Goal: Task Accomplishment & Management: Manage account settings

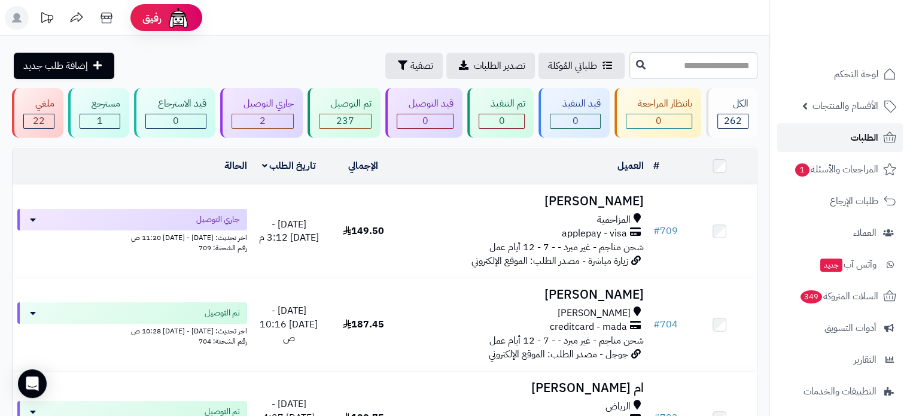
click at [837, 135] on link "الطلبات" at bounding box center [840, 137] width 126 height 29
click at [882, 144] on link "الطلبات" at bounding box center [840, 137] width 126 height 29
click at [804, 139] on link "الطلبات" at bounding box center [840, 137] width 126 height 29
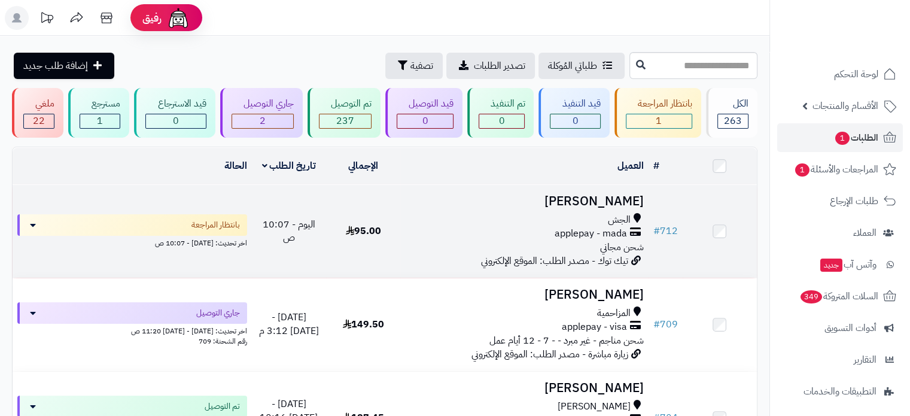
click at [422, 213] on div "الجش" at bounding box center [524, 220] width 238 height 14
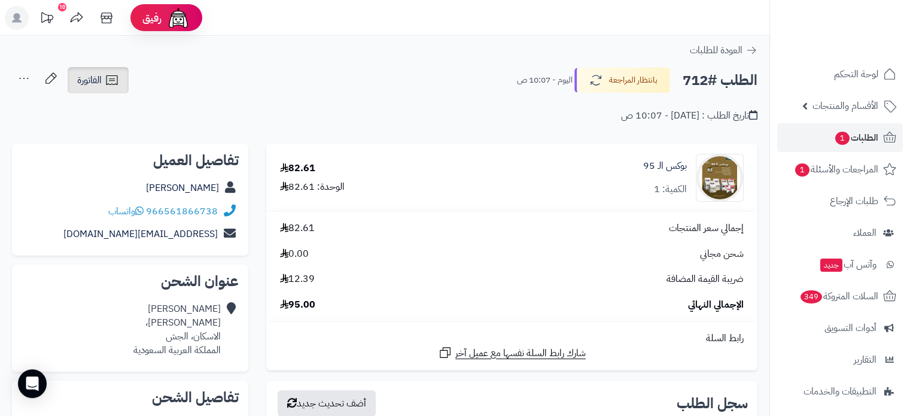
click at [93, 77] on span "الفاتورة" at bounding box center [89, 80] width 25 height 14
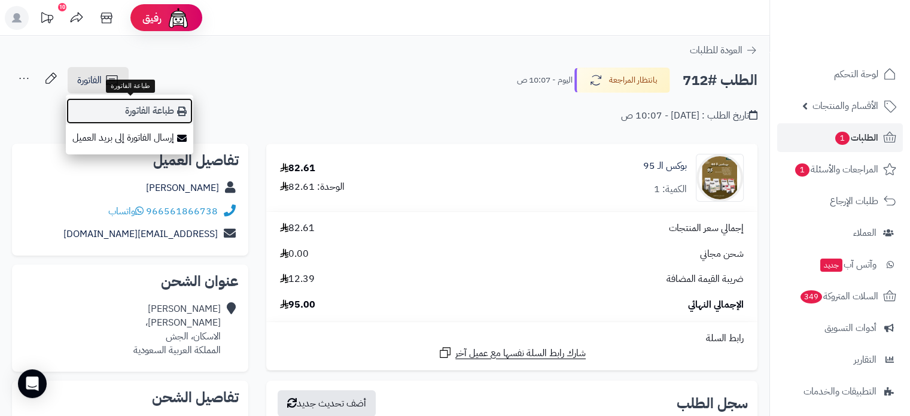
click at [118, 115] on link "طباعة الفاتورة" at bounding box center [129, 111] width 127 height 27
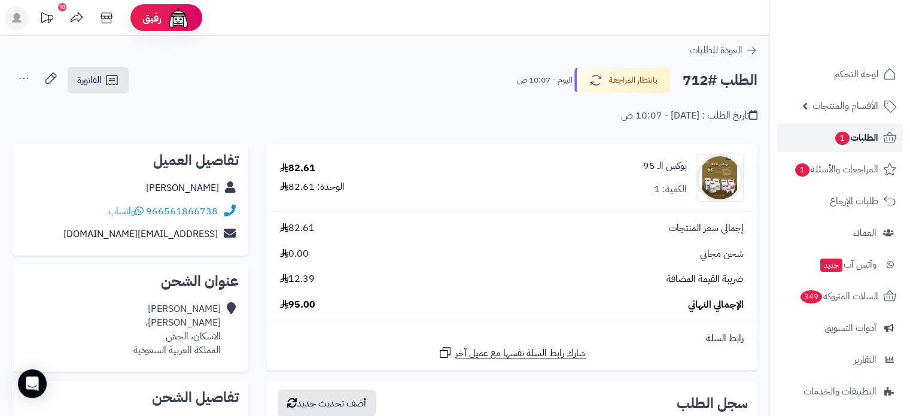
click at [826, 136] on link "الطلبات 1" at bounding box center [840, 137] width 126 height 29
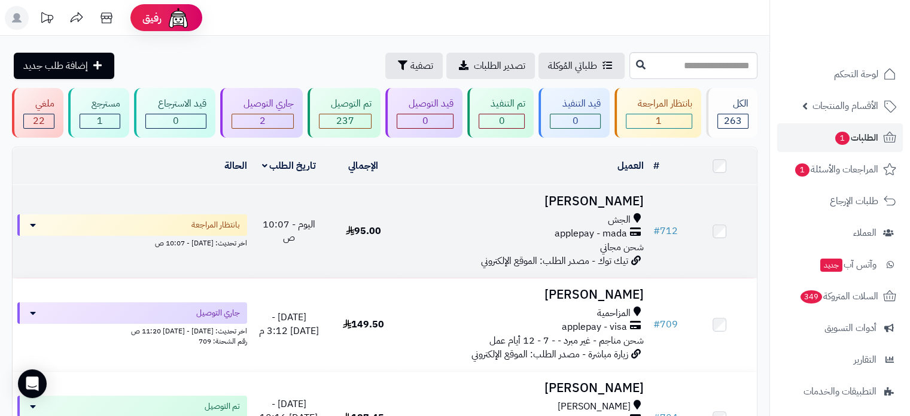
click at [533, 210] on td "حسين جاسم الجش applepay - mada شحن مجاني تيك توك - مصدر الطلب: الموقع الإلكتروني" at bounding box center [524, 231] width 248 height 93
click at [591, 196] on h3 "[PERSON_NAME]" at bounding box center [524, 201] width 238 height 14
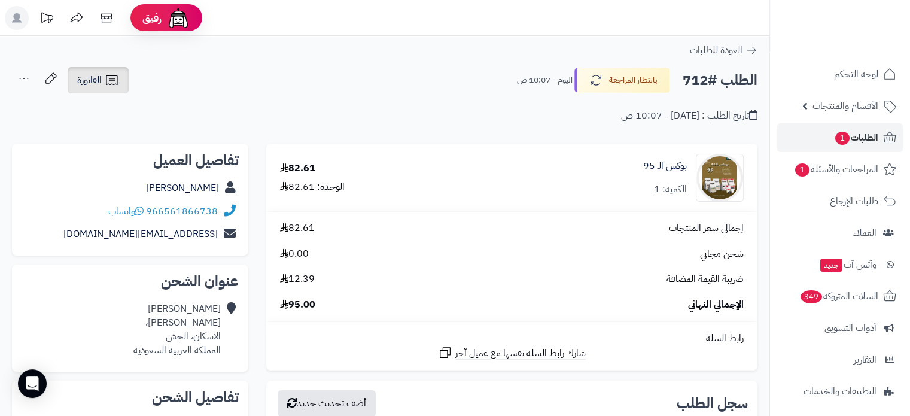
click at [103, 88] on link "الفاتورة" at bounding box center [98, 80] width 61 height 26
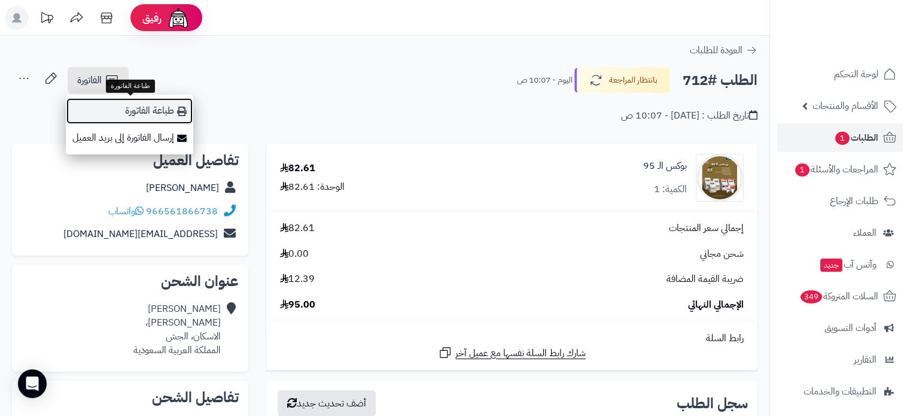
click at [166, 116] on link "طباعة الفاتورة" at bounding box center [129, 111] width 127 height 27
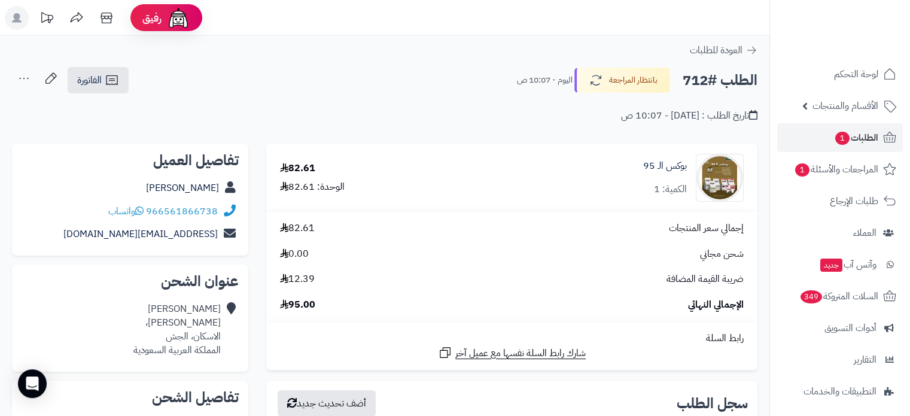
click at [17, 81] on icon at bounding box center [24, 78] width 24 height 24
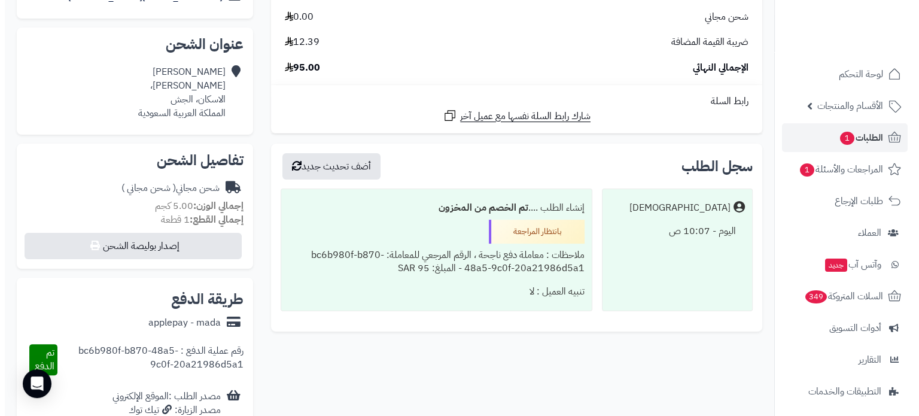
scroll to position [299, 0]
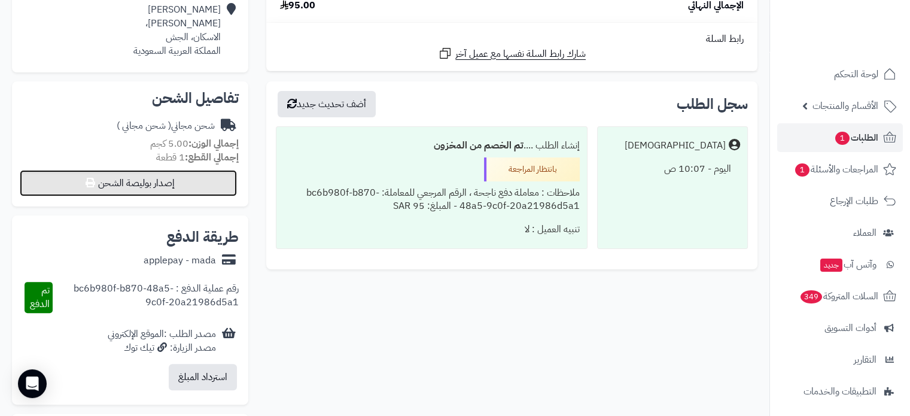
click at [142, 193] on button "إصدار بوليصة الشحن" at bounding box center [128, 183] width 217 height 26
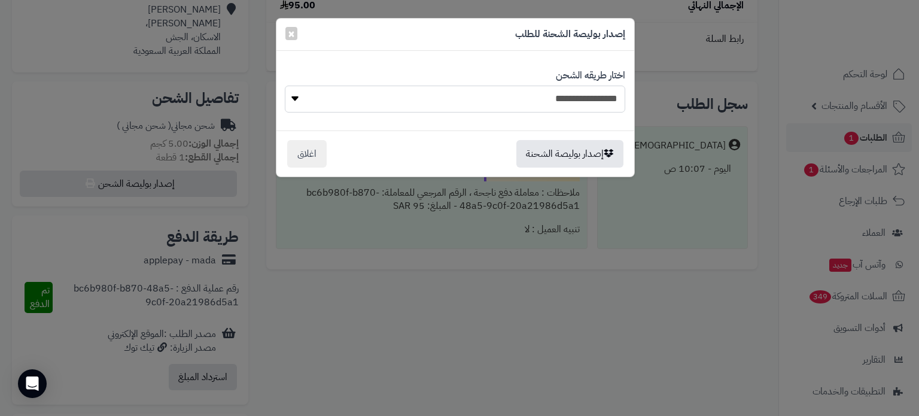
drag, startPoint x: 517, startPoint y: 107, endPoint x: 514, endPoint y: 97, distance: 10.6
click at [517, 107] on select "**********" at bounding box center [455, 99] width 340 height 27
select select "***"
click at [285, 86] on select "**********" at bounding box center [455, 99] width 340 height 27
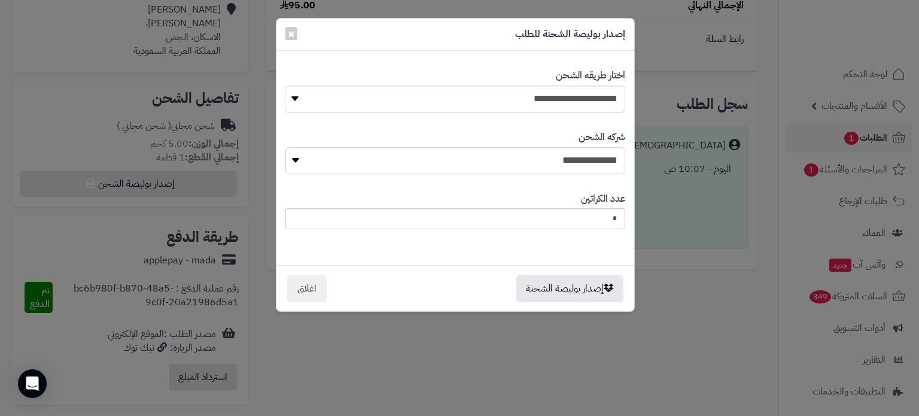
click at [536, 174] on div "**********" at bounding box center [455, 152] width 340 height 62
click at [534, 168] on select "**********" at bounding box center [455, 160] width 340 height 27
select select "****"
click at [289, 147] on select "**********" at bounding box center [455, 160] width 340 height 27
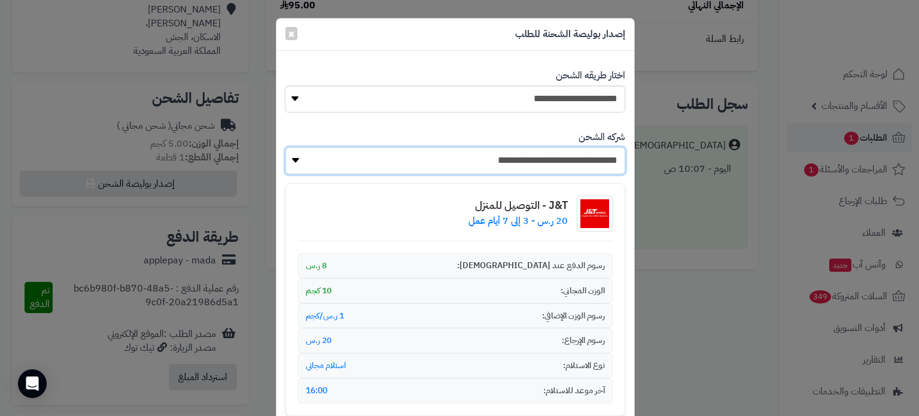
scroll to position [153, 0]
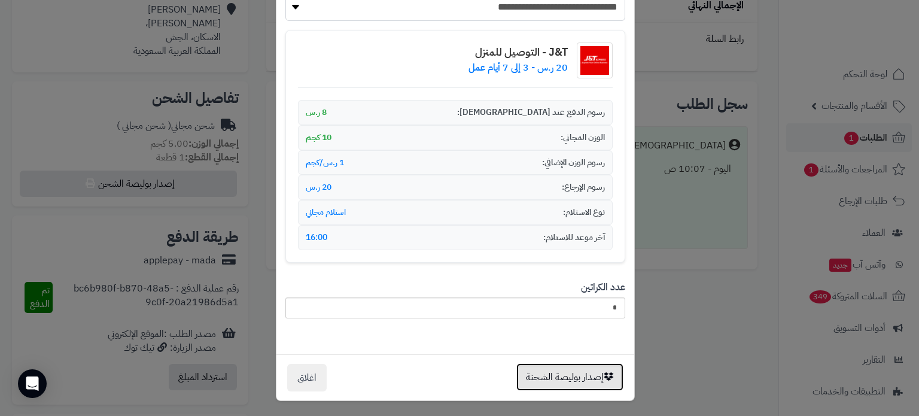
click at [552, 370] on button "إصدار بوليصة الشحنة" at bounding box center [569, 377] width 107 height 28
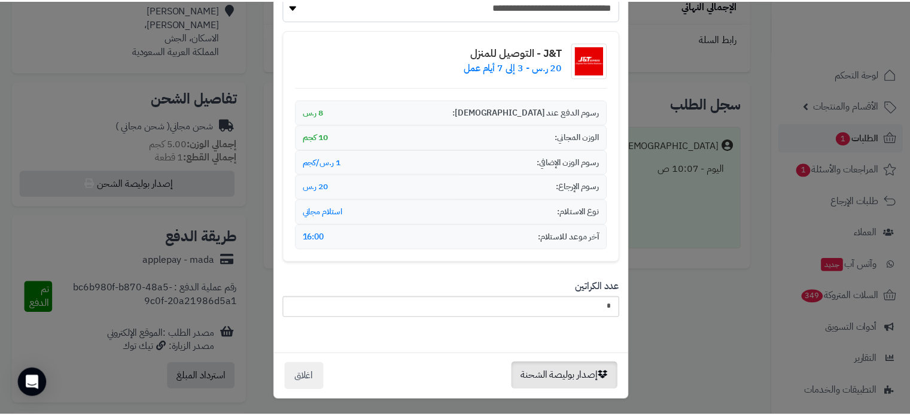
scroll to position [0, 0]
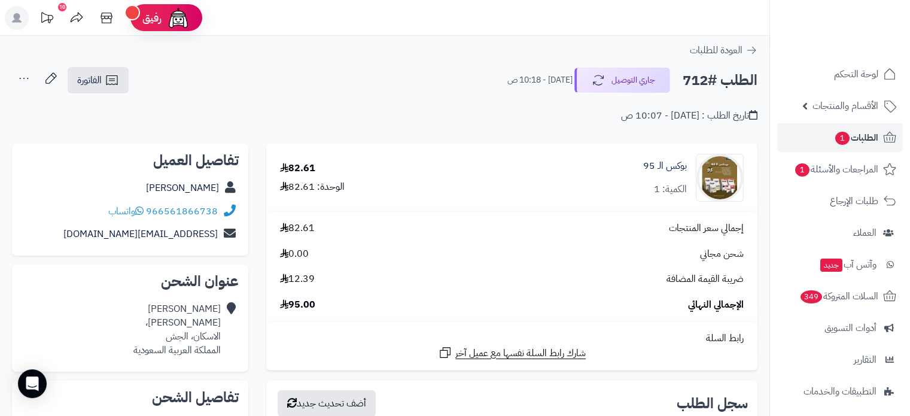
click at [16, 84] on icon at bounding box center [24, 78] width 24 height 24
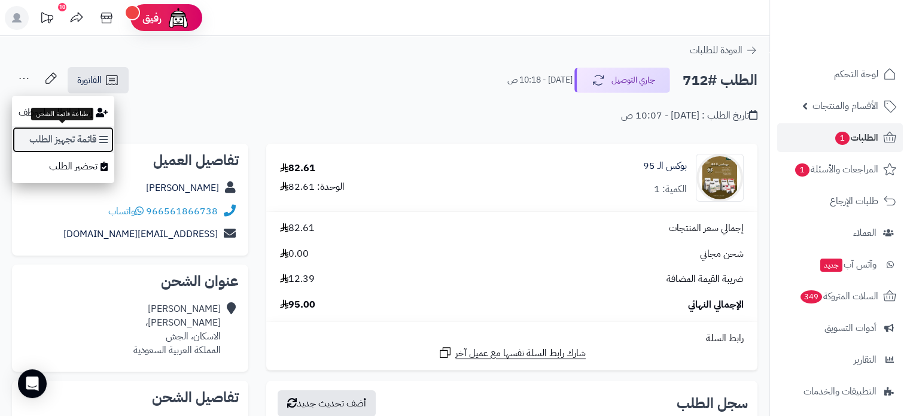
click at [101, 129] on link "قائمة تجهيز الطلب" at bounding box center [63, 139] width 102 height 27
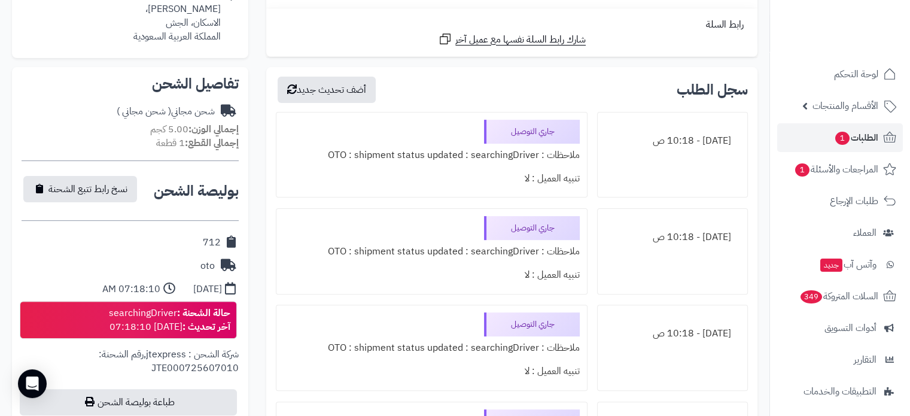
scroll to position [419, 0]
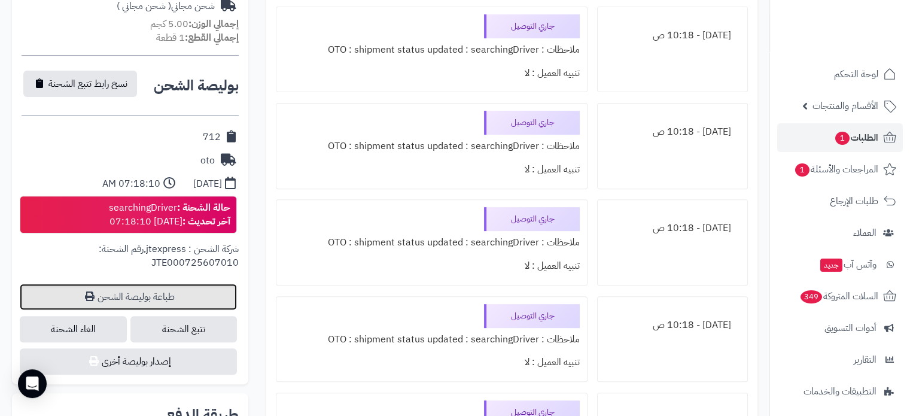
click at [194, 287] on link "طباعة بوليصة الشحن" at bounding box center [128, 297] width 217 height 26
click at [842, 147] on link "الطلبات 1" at bounding box center [840, 137] width 126 height 29
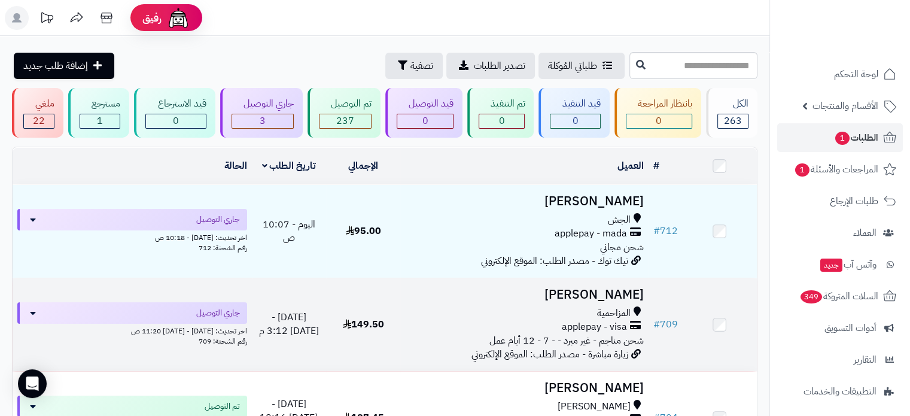
drag, startPoint x: 396, startPoint y: 312, endPoint x: 451, endPoint y: 296, distance: 57.2
click at [397, 311] on td "149.50" at bounding box center [363, 324] width 74 height 93
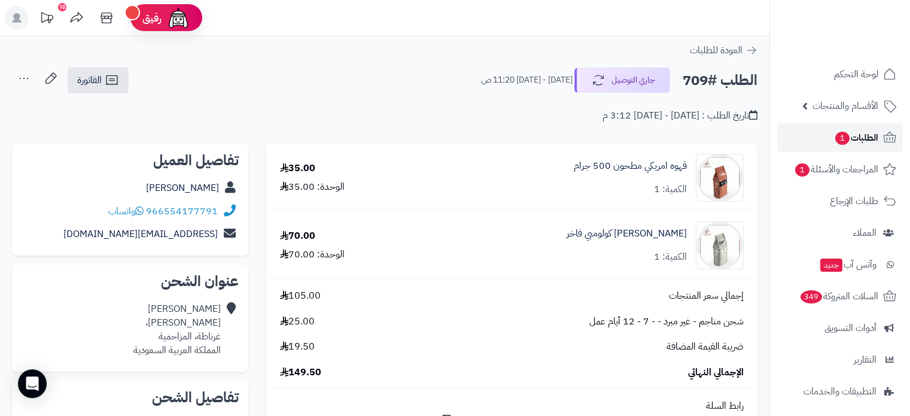
click at [835, 136] on span "1" at bounding box center [842, 138] width 14 height 13
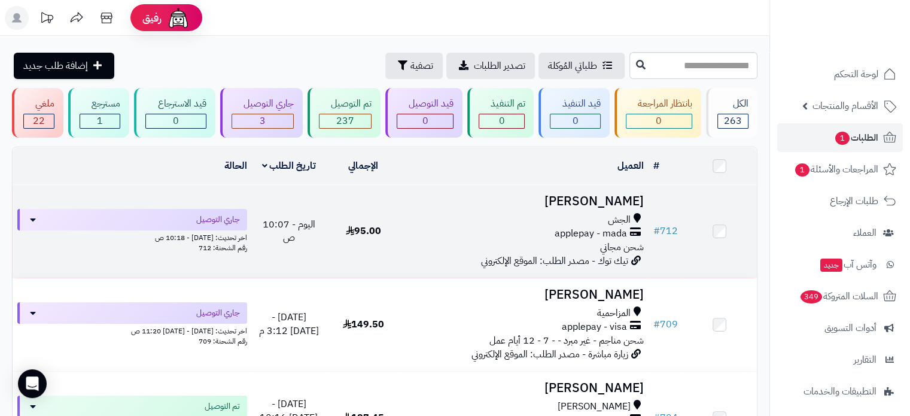
click at [572, 220] on div "الجش" at bounding box center [524, 220] width 238 height 14
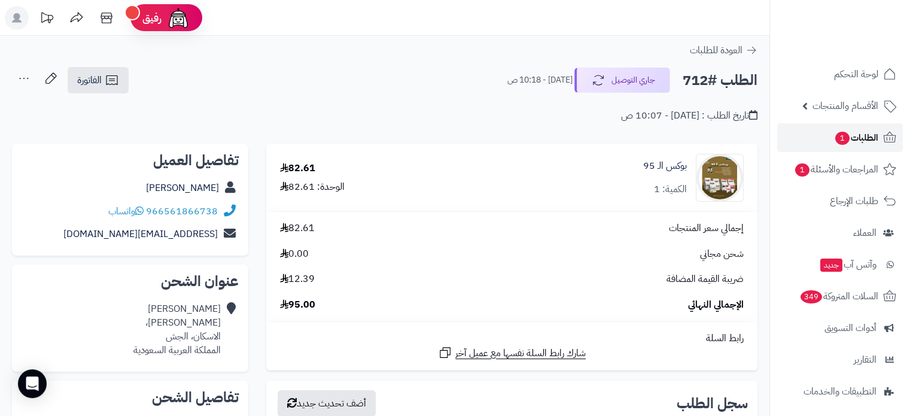
click at [874, 135] on span "الطلبات 1" at bounding box center [856, 137] width 44 height 17
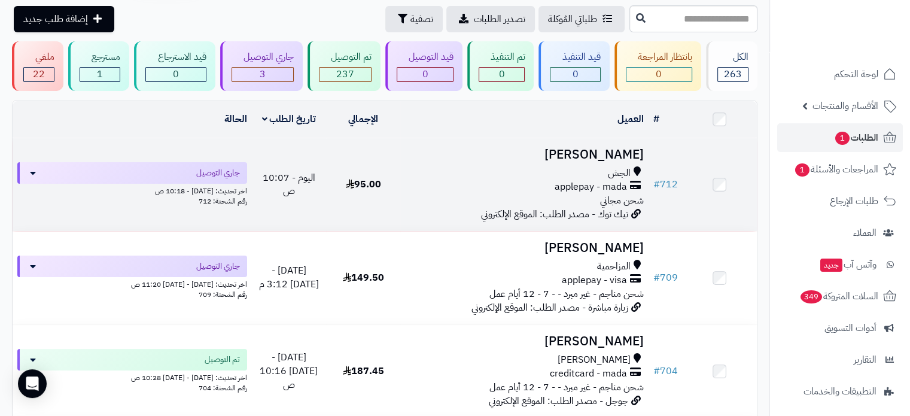
scroll to position [60, 0]
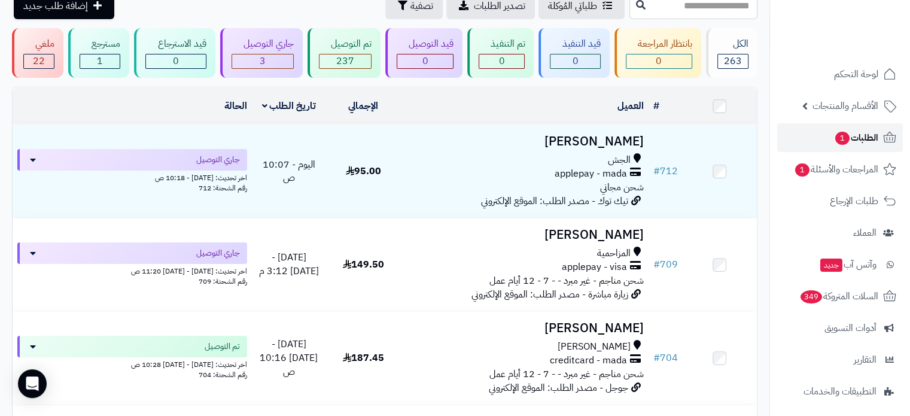
click at [820, 144] on link "الطلبات 1" at bounding box center [840, 137] width 126 height 29
